Goal: Ask a question

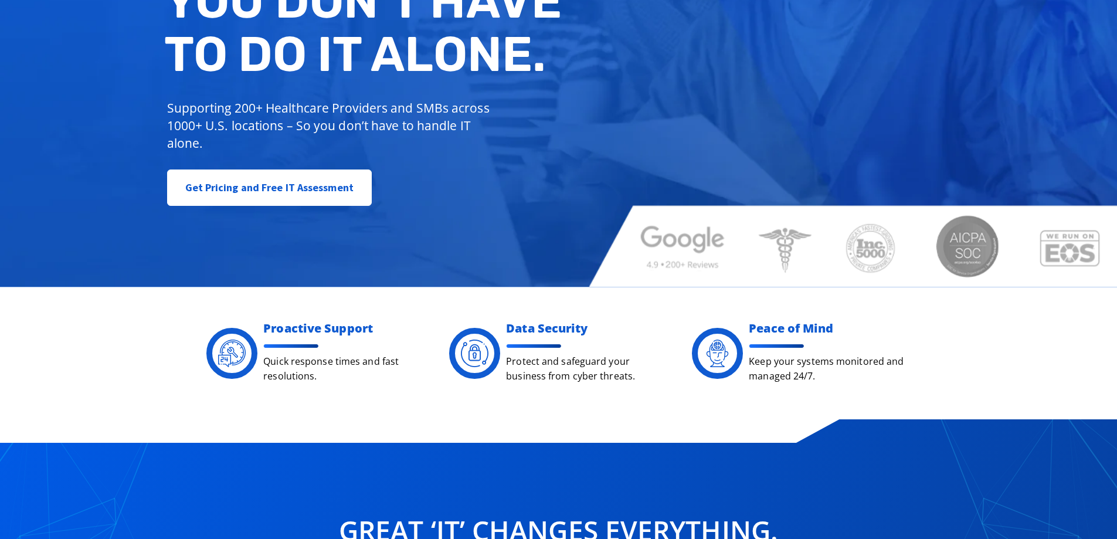
scroll to position [235, 0]
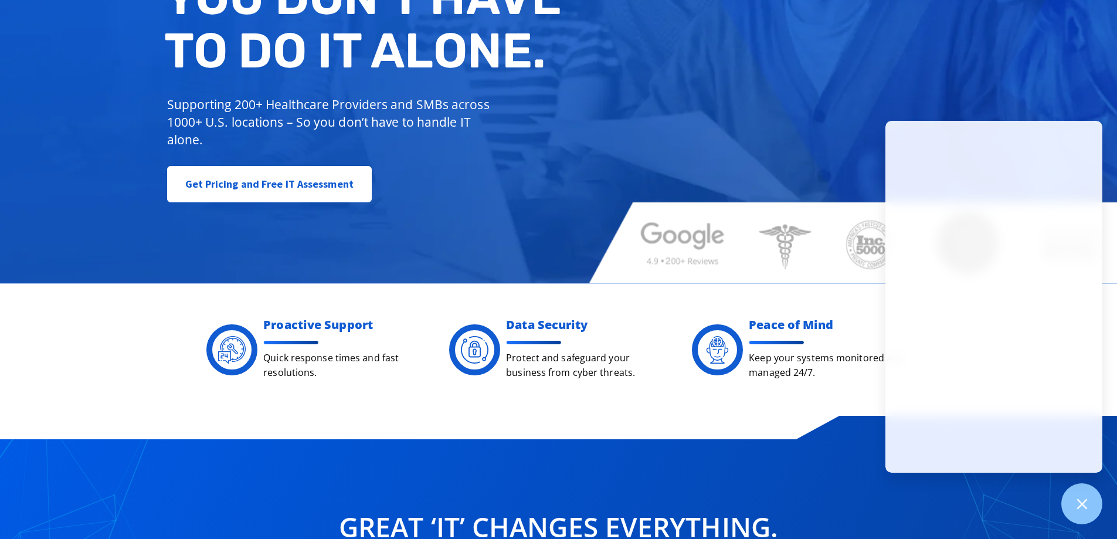
click at [699, 104] on div "Managed IT, done better. You don’t have to do IT alone. Supporting 200+ Healthc…" at bounding box center [558, 36] width 1117 height 496
click at [826, 128] on div "Managed IT, done better. You don’t have to do IT alone. Supporting 200+ Healthc…" at bounding box center [558, 36] width 1117 height 496
click at [996, 88] on div "Managed IT, done better. You don’t have to do IT alone. Supporting 200+ Healthc…" at bounding box center [558, 36] width 1117 height 496
click at [944, 79] on div "Managed IT, done better. You don’t have to do IT alone. Supporting 200+ Healthc…" at bounding box center [558, 36] width 1117 height 496
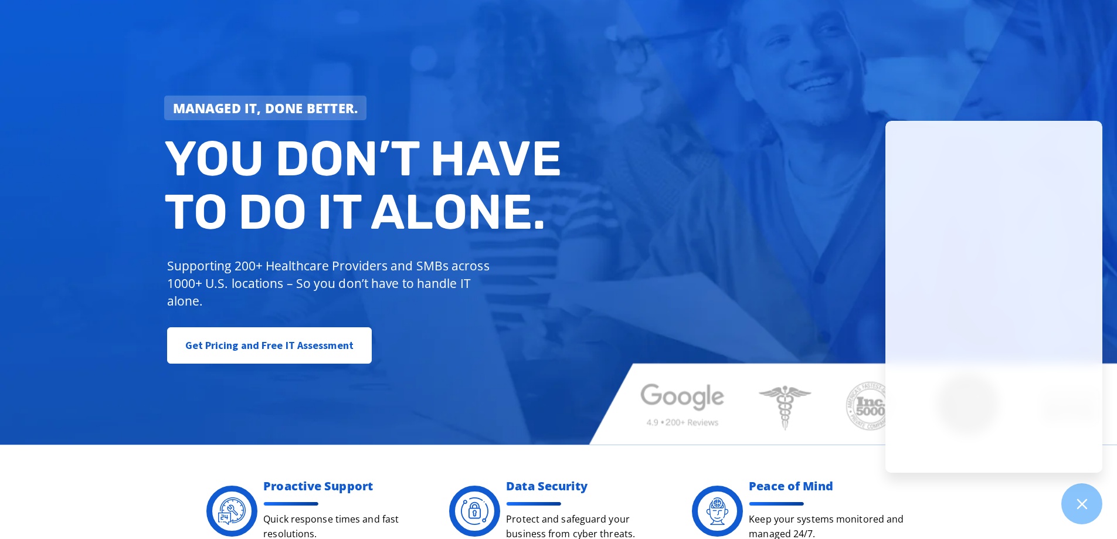
scroll to position [0, 0]
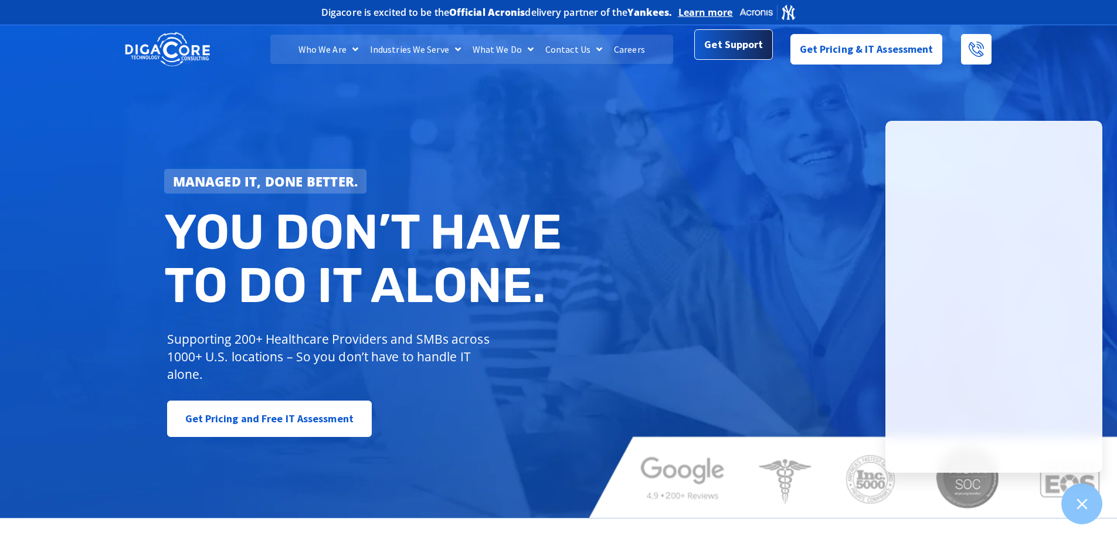
click at [706, 51] on link "Get Support" at bounding box center [733, 46] width 78 height 30
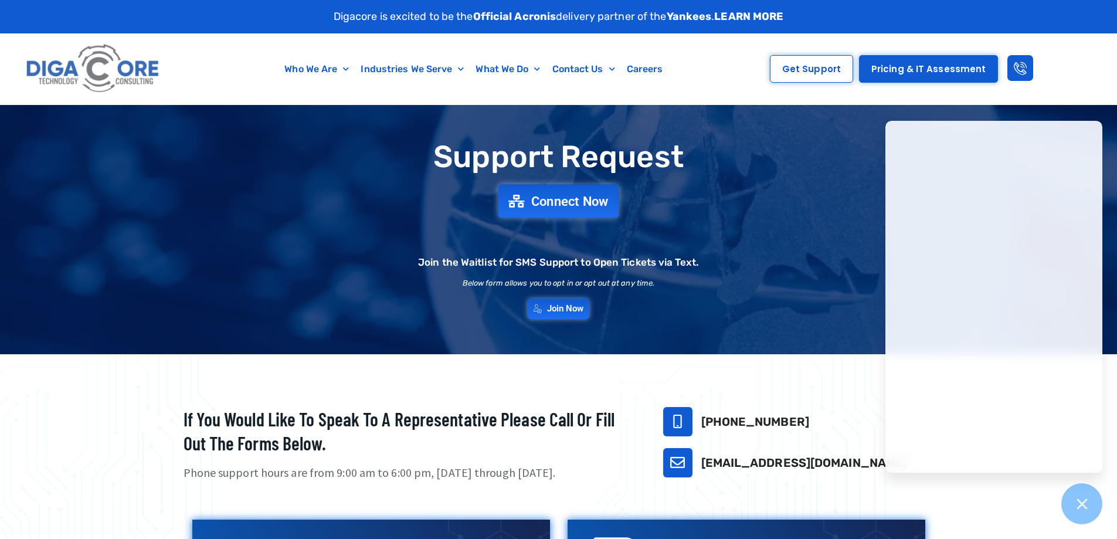
click at [539, 214] on link "Connect Now" at bounding box center [558, 200] width 121 height 33
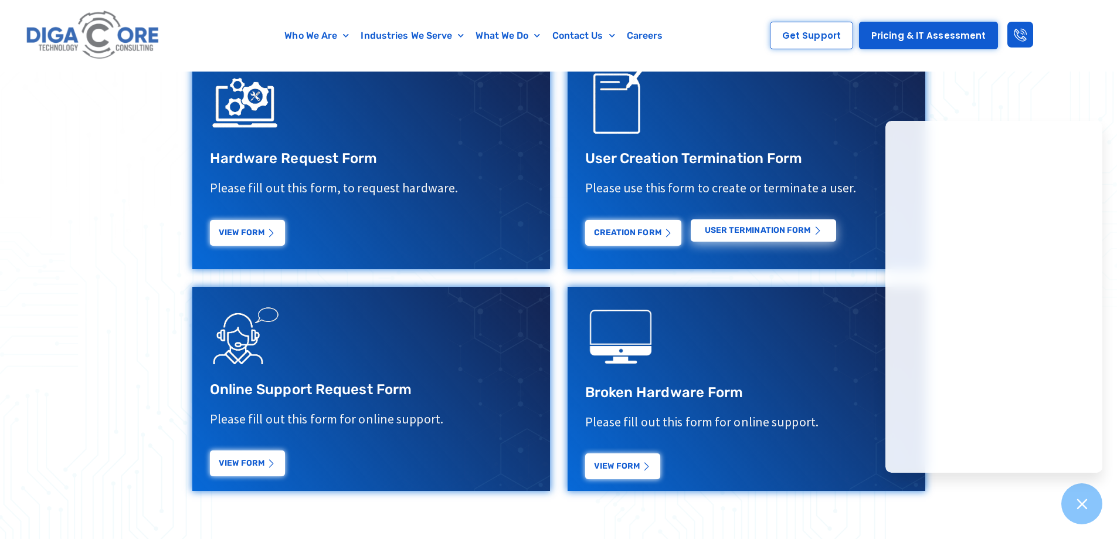
scroll to position [469, 0]
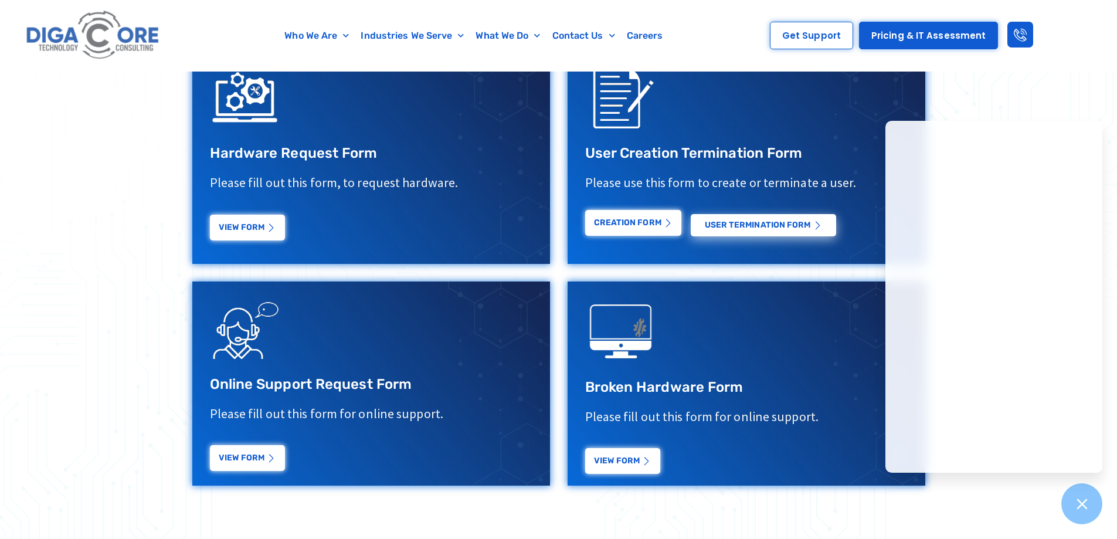
click at [630, 225] on link "Creation Form" at bounding box center [633, 223] width 96 height 26
